Goal: Transaction & Acquisition: Purchase product/service

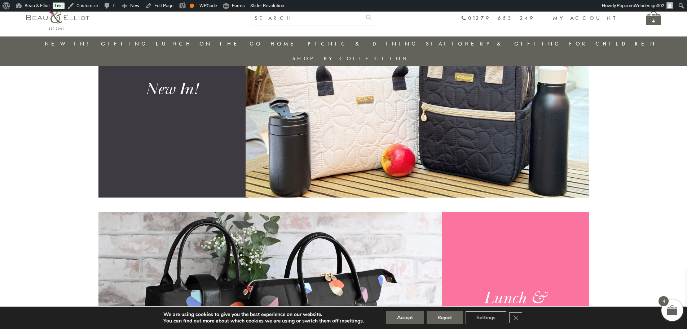
scroll to position [527, 0]
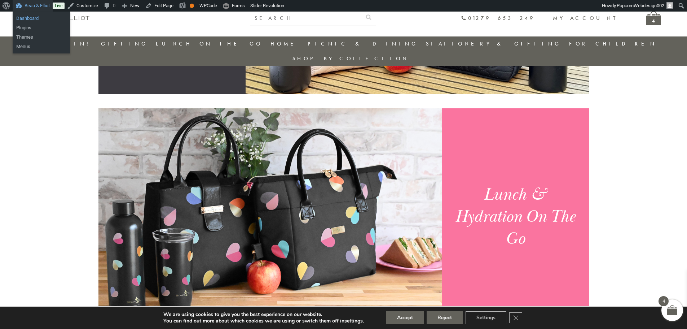
click at [36, 16] on link "Dashboard" at bounding box center [42, 18] width 58 height 9
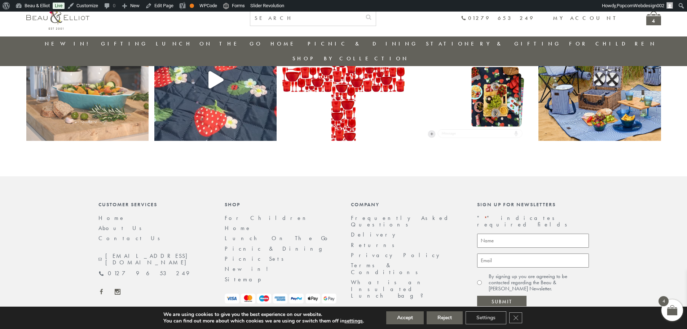
scroll to position [1569, 0]
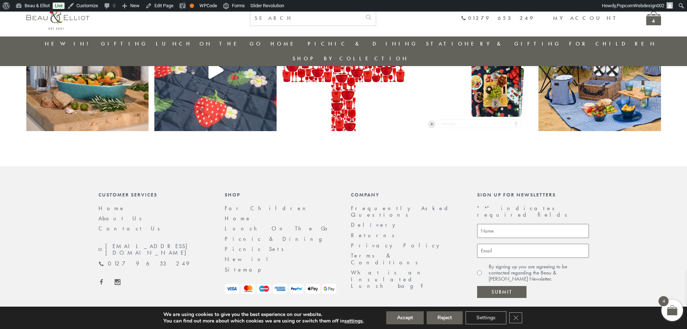
click at [236, 214] on link "Home" at bounding box center [238, 218] width 27 height 8
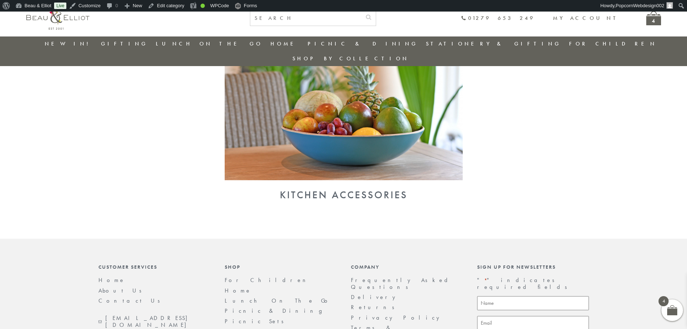
scroll to position [831, 0]
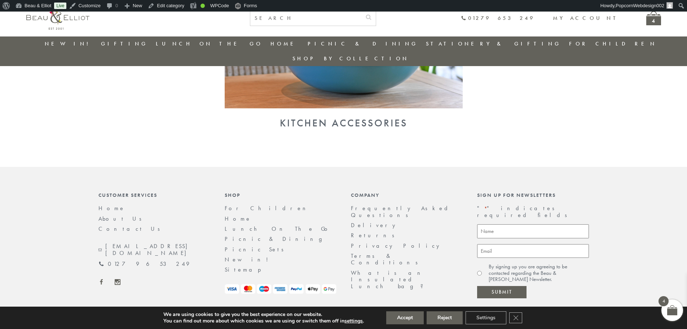
click at [237, 225] on link "Lunch On The Go" at bounding box center [278, 229] width 107 height 8
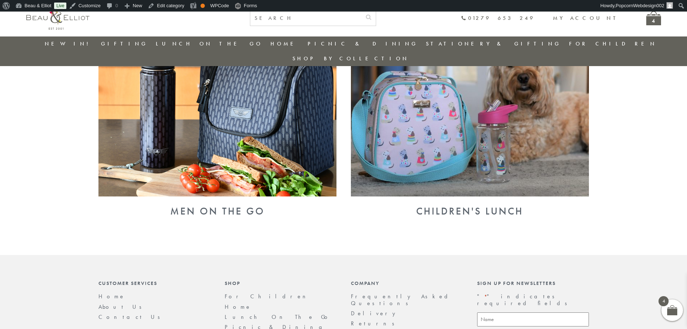
click at [234, 160] on img at bounding box center [218, 109] width 238 height 173
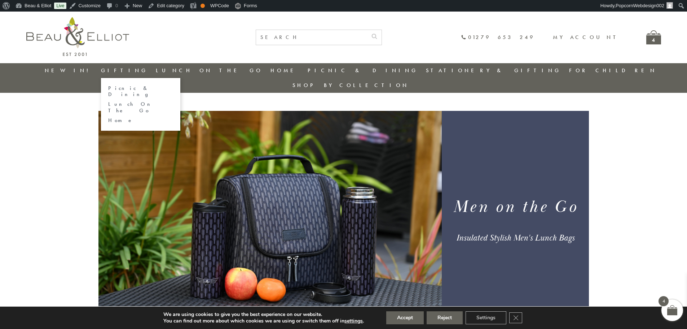
click at [130, 101] on link "Lunch On The Go" at bounding box center [140, 107] width 65 height 13
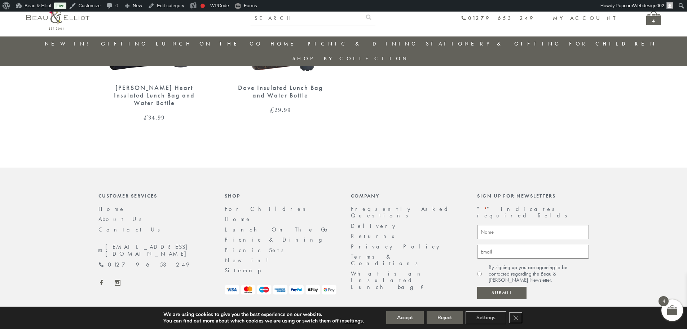
scroll to position [402, 0]
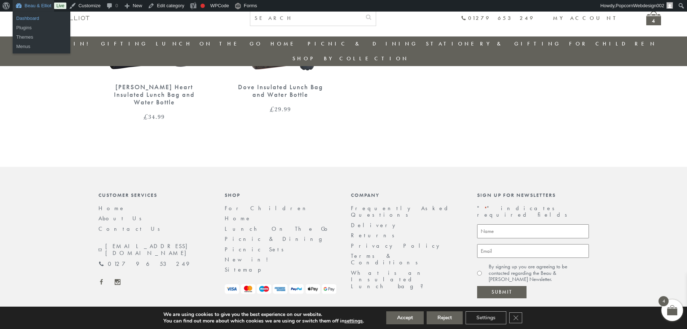
click at [24, 18] on link "Dashboard" at bounding box center [42, 18] width 58 height 9
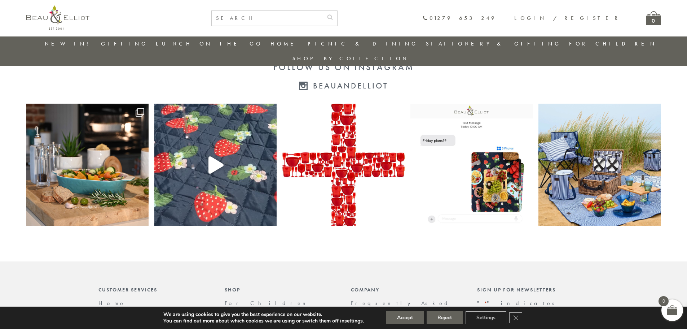
scroll to position [1557, 0]
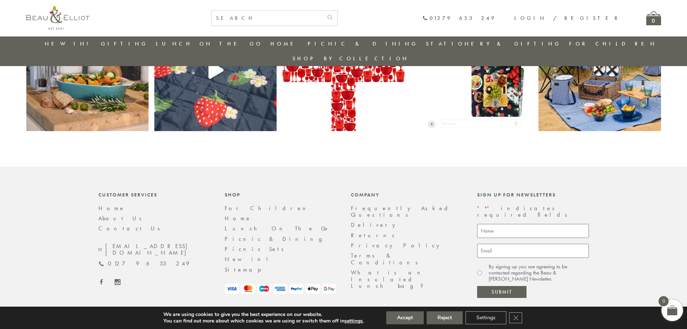
click at [229, 224] on link "Lunch On The Go" at bounding box center [278, 228] width 107 height 8
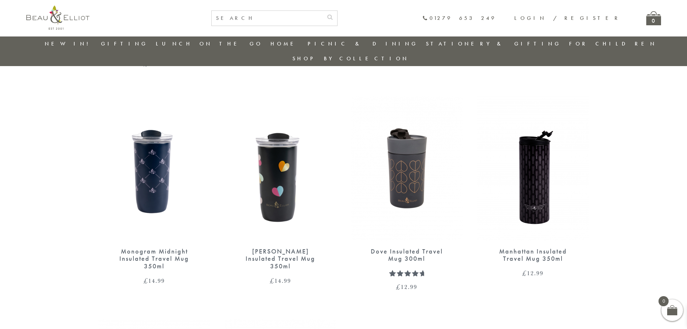
click at [268, 156] on img at bounding box center [281, 168] width 112 height 144
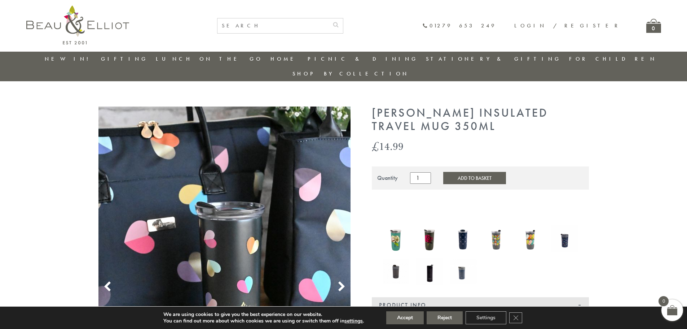
click at [481, 172] on button "Add to Basket" at bounding box center [475, 178] width 63 height 12
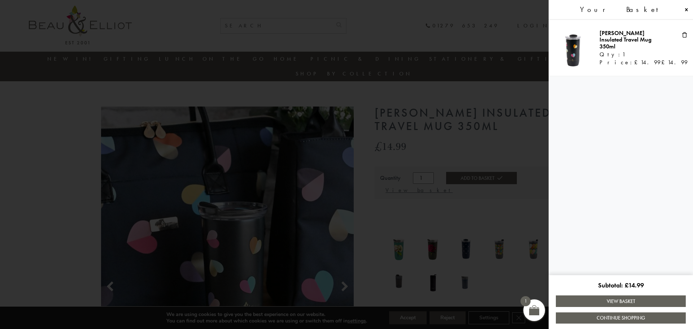
click at [634, 300] on link "View Basket" at bounding box center [621, 300] width 130 height 11
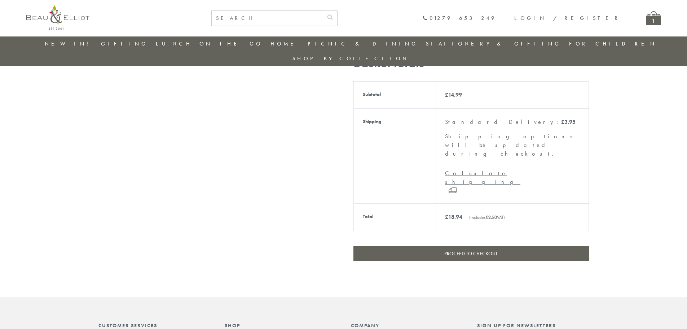
click at [490, 246] on link "Proceed to checkout" at bounding box center [472, 253] width 236 height 15
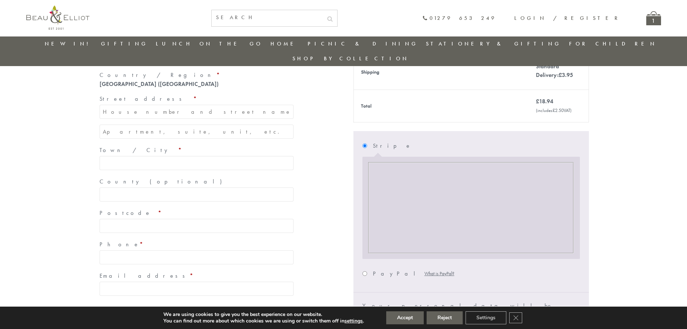
scroll to position [279, 0]
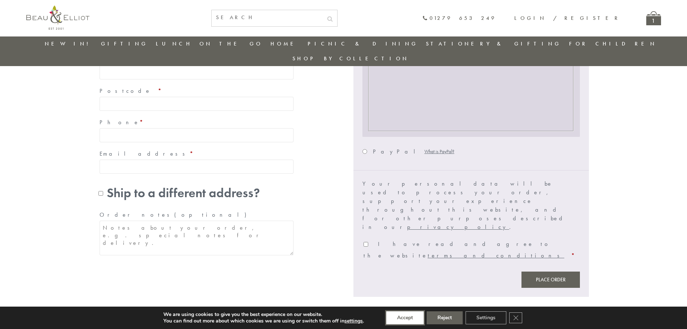
click at [405, 314] on button "Accept" at bounding box center [405, 317] width 38 height 13
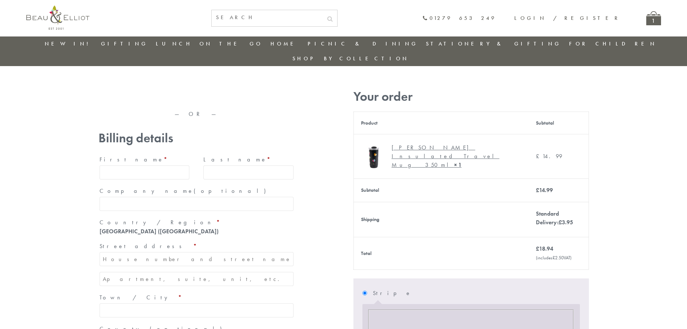
scroll to position [0, 0]
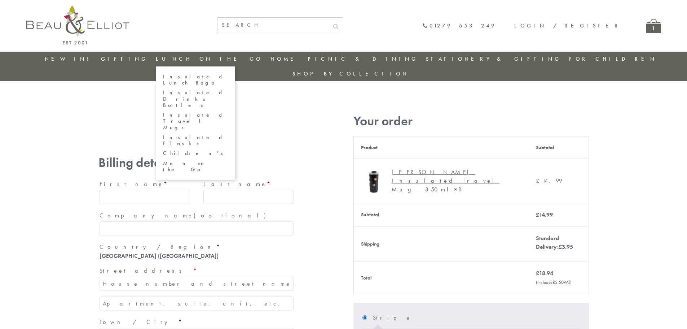
click at [184, 89] on link "Insulated Drinks Bottles" at bounding box center [195, 98] width 65 height 19
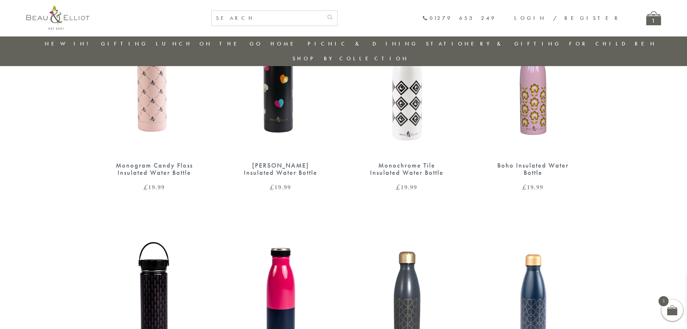
scroll to position [598, 0]
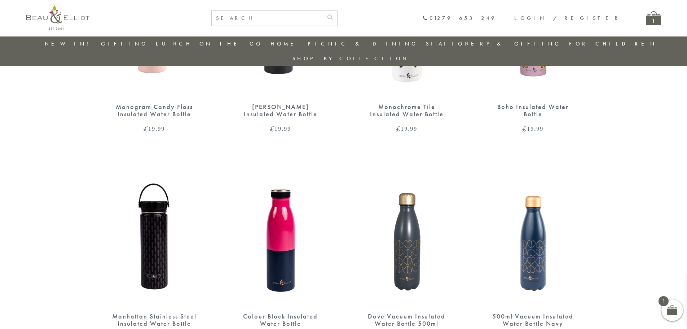
click at [275, 80] on link "Emily Insulated Water Bottle £ 19.99" at bounding box center [281, 42] width 112 height 180
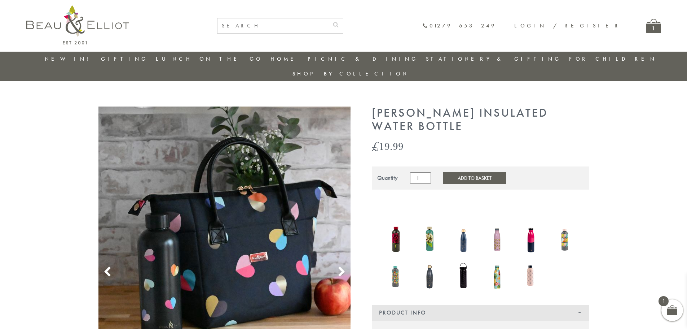
click at [84, 17] on img at bounding box center [77, 24] width 103 height 39
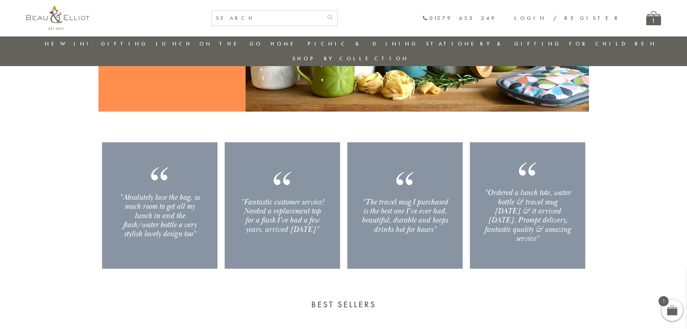
scroll to position [1176, 0]
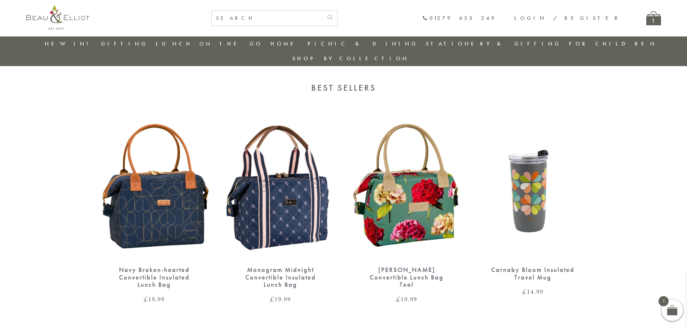
click at [385, 160] on img at bounding box center [407, 186] width 112 height 144
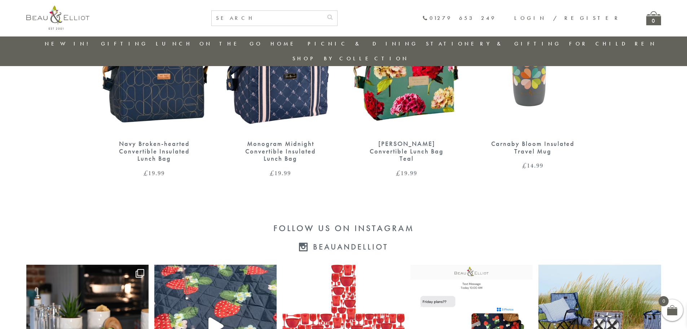
scroll to position [1233, 0]
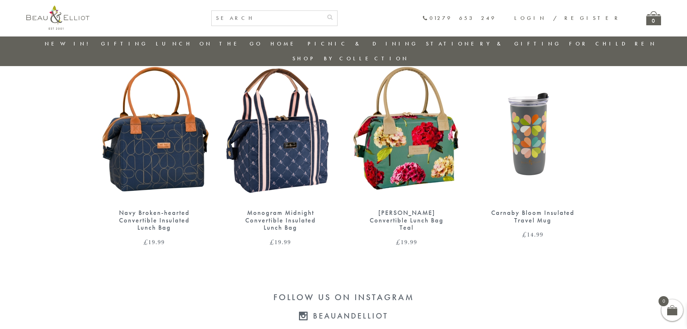
click at [279, 109] on img at bounding box center [281, 129] width 112 height 144
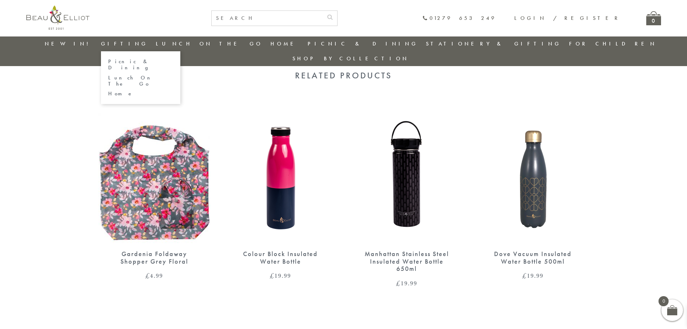
scroll to position [900, 0]
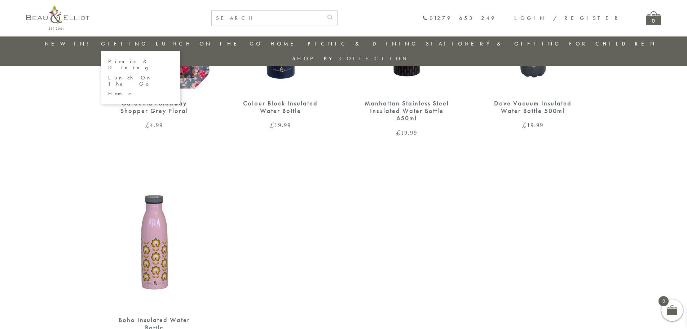
click at [136, 75] on link "Lunch On The Go" at bounding box center [140, 81] width 65 height 13
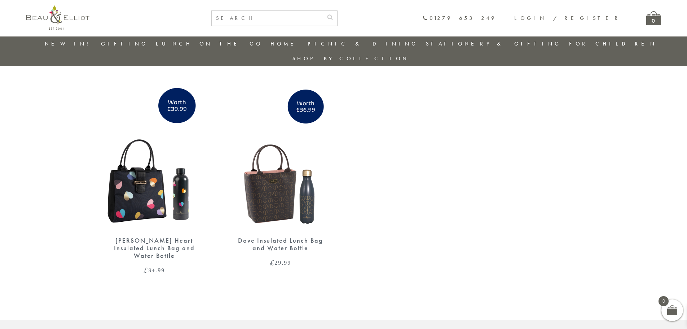
click at [140, 129] on img at bounding box center [155, 157] width 112 height 144
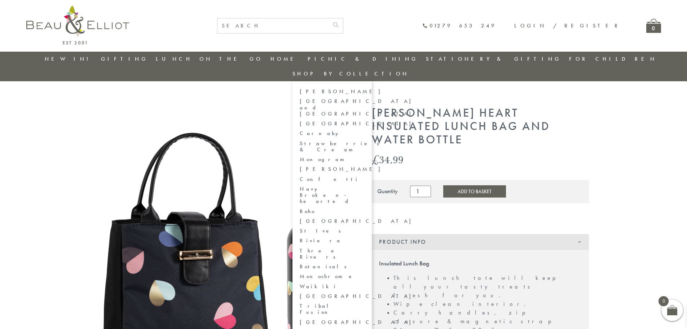
click at [365, 121] on link "[GEOGRAPHIC_DATA]" at bounding box center [332, 124] width 65 height 6
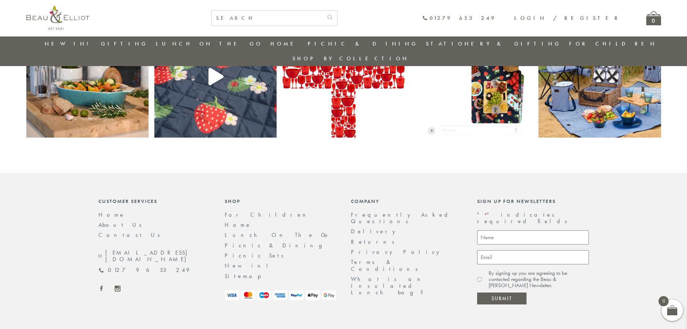
scroll to position [1557, 0]
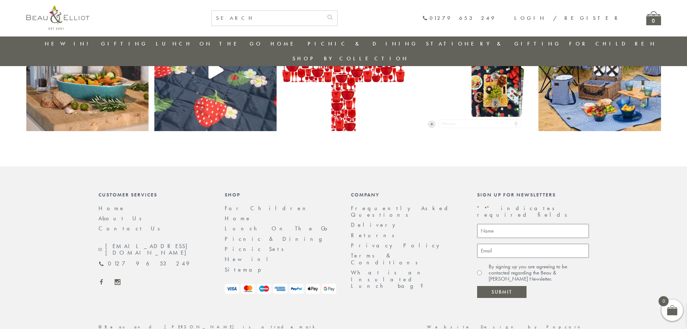
click at [232, 235] on link "Picnic & Dining" at bounding box center [277, 239] width 105 height 8
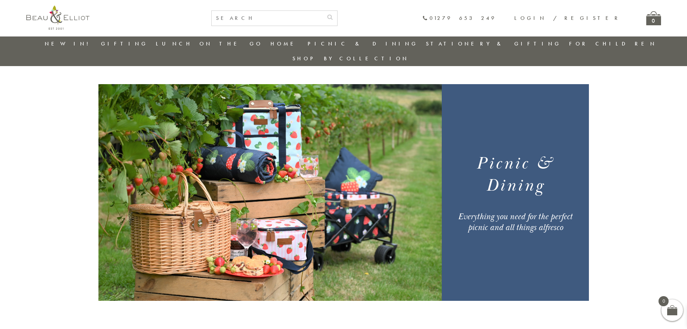
scroll to position [201, 0]
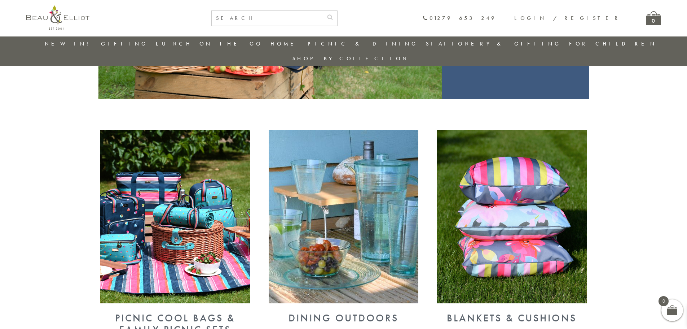
click at [232, 222] on img at bounding box center [175, 216] width 150 height 173
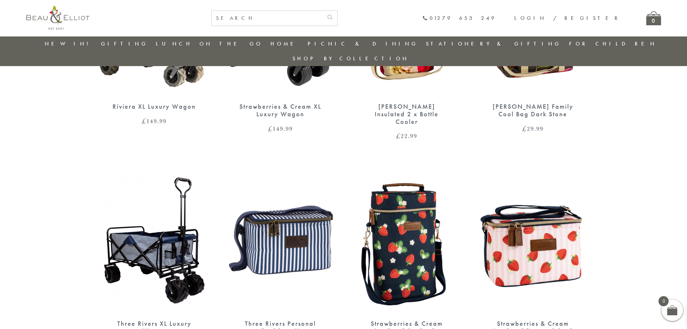
click at [259, 210] on img at bounding box center [281, 240] width 112 height 144
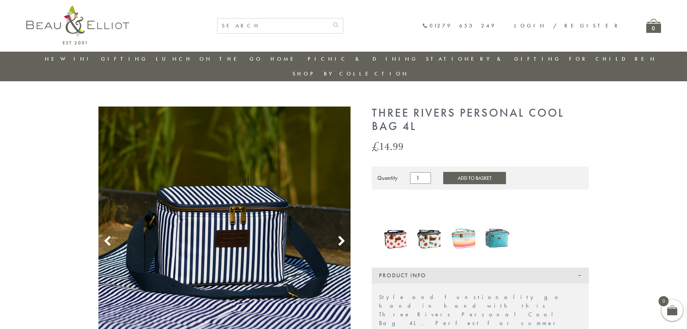
click at [466, 172] on button "Add to Basket" at bounding box center [475, 178] width 63 height 12
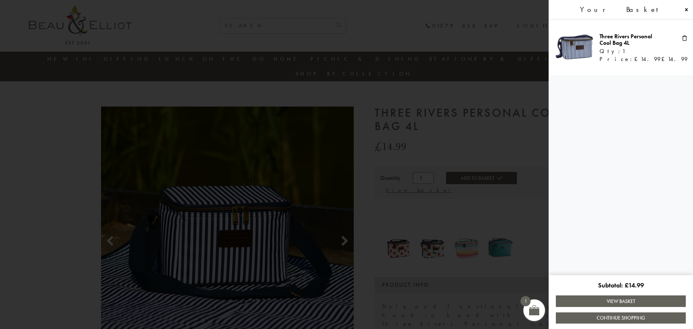
click at [620, 302] on link "View Basket" at bounding box center [621, 300] width 130 height 11
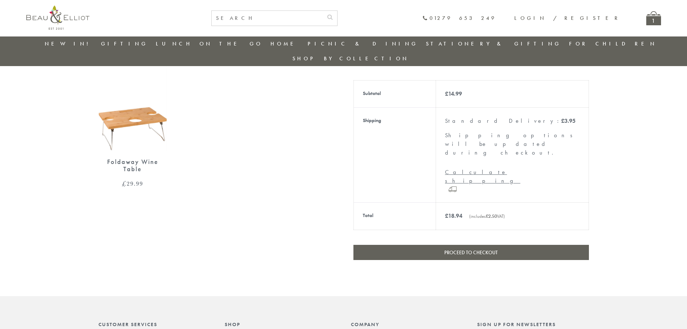
scroll to position [202, 0]
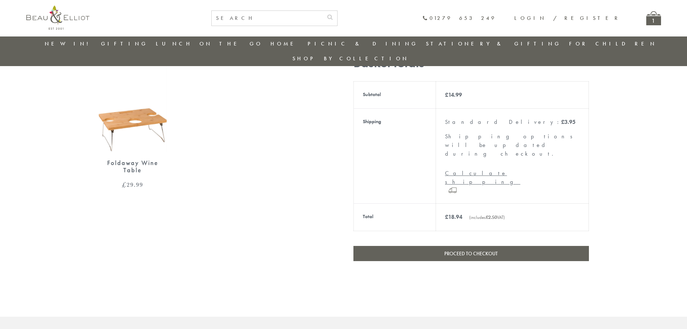
click at [458, 246] on link "Proceed to checkout" at bounding box center [472, 253] width 236 height 15
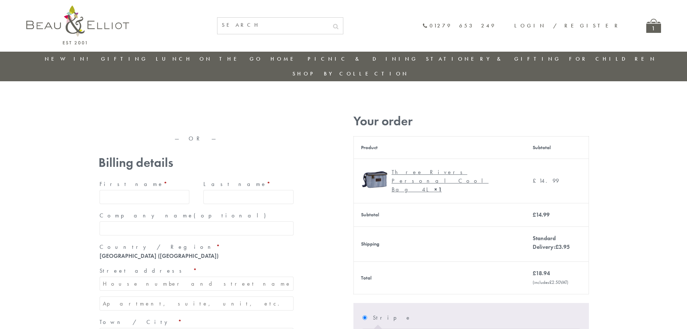
click at [66, 12] on img at bounding box center [77, 24] width 103 height 39
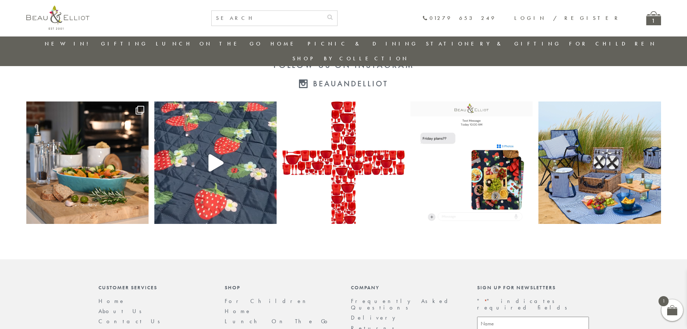
scroll to position [1557, 0]
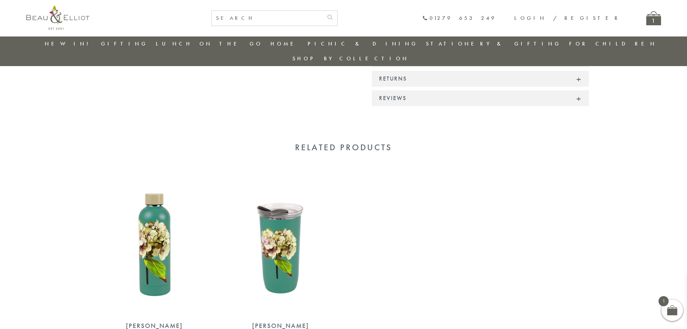
scroll to position [723, 0]
